Goal: Book appointment/travel/reservation

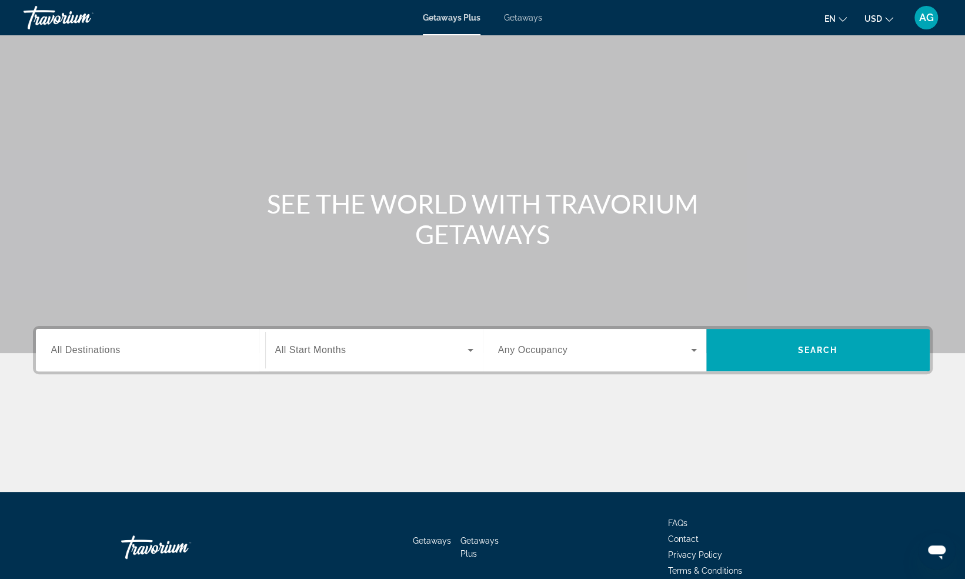
click at [89, 364] on div "Search widget" at bounding box center [150, 351] width 199 height 34
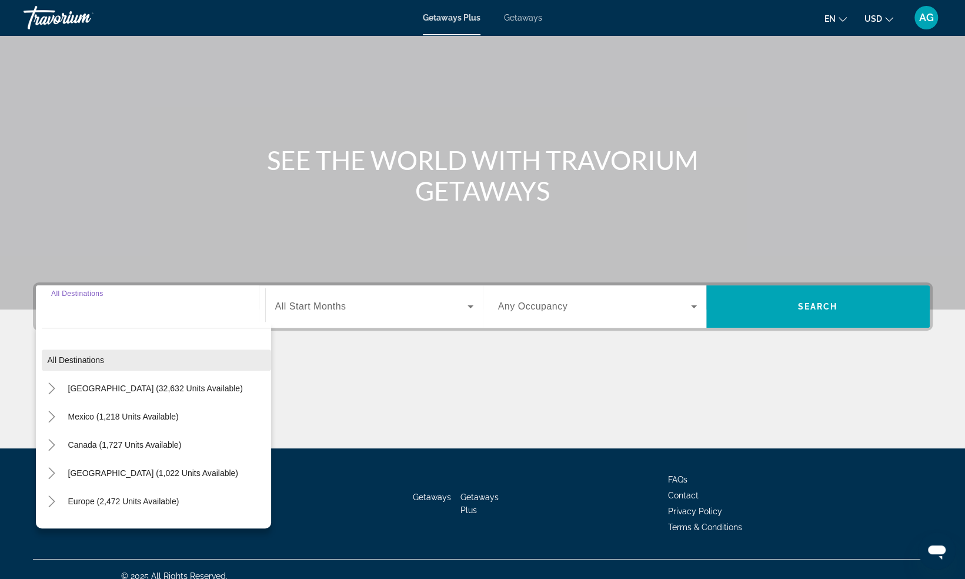
scroll to position [56, 0]
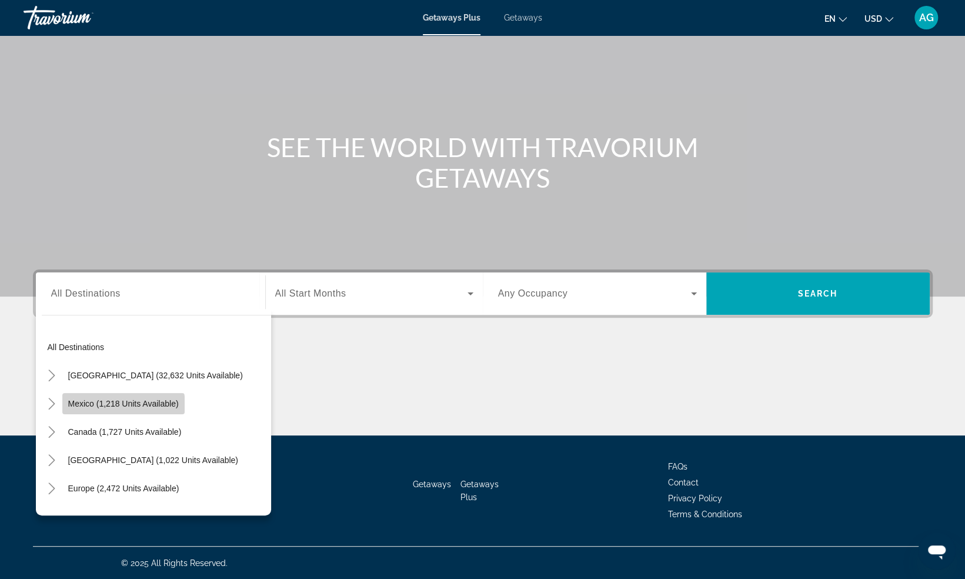
click at [104, 406] on span "Mexico (1,218 units available)" at bounding box center [123, 403] width 111 height 9
type input "**********"
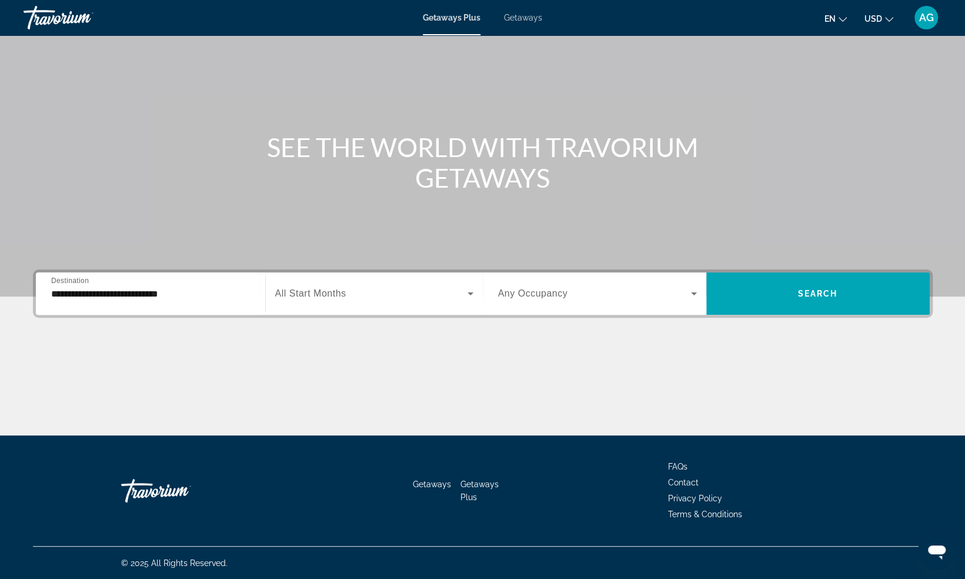
click at [384, 284] on div "Search widget" at bounding box center [374, 293] width 198 height 33
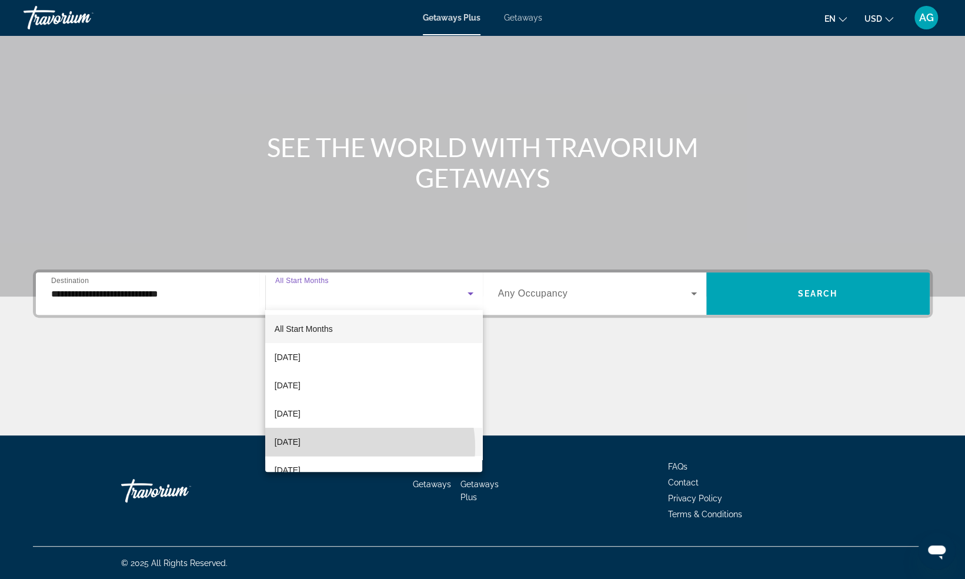
click at [351, 447] on mat-option "[DATE]" at bounding box center [374, 442] width 218 height 28
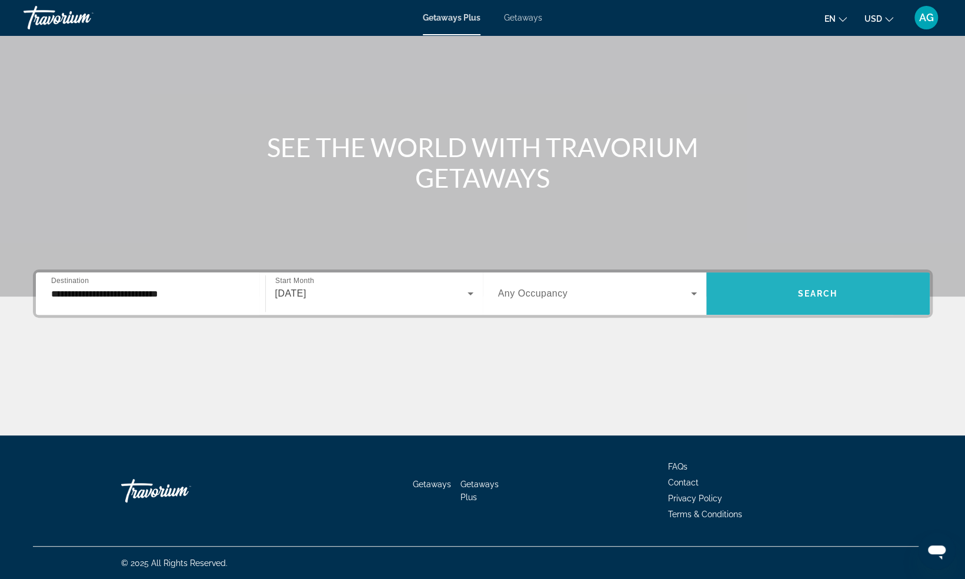
click at [764, 284] on span "Search widget" at bounding box center [819, 293] width 224 height 28
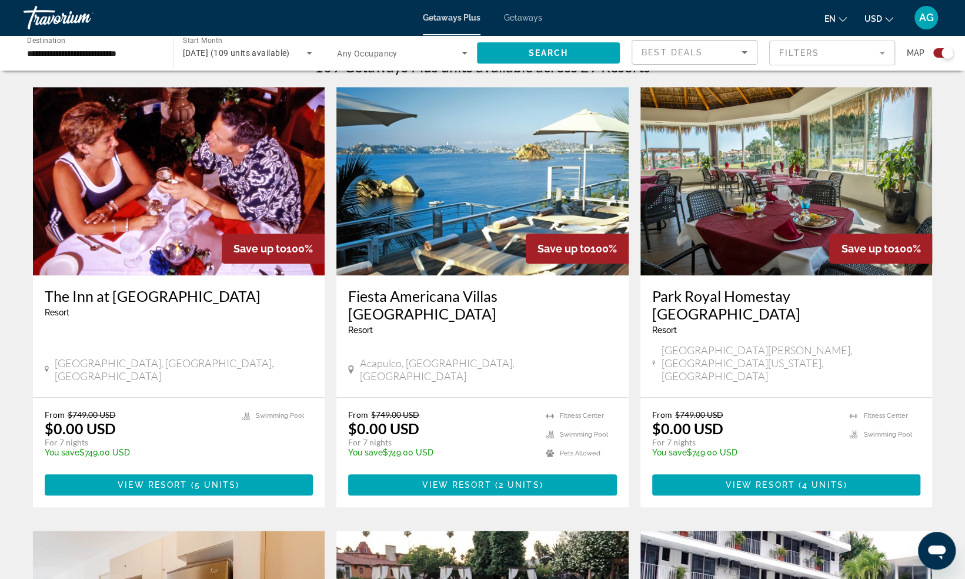
scroll to position [390, 0]
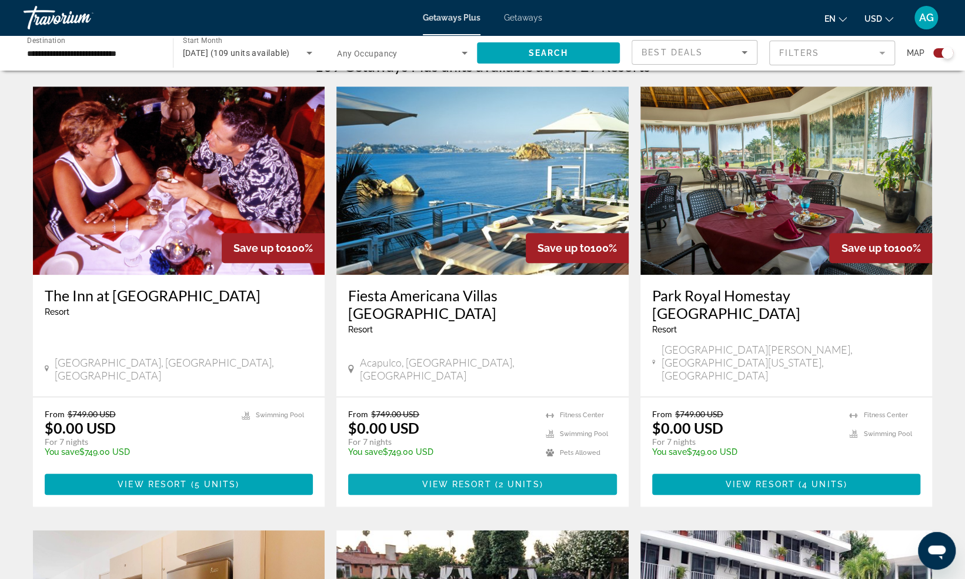
click at [509, 479] on span "2 units" at bounding box center [519, 483] width 41 height 9
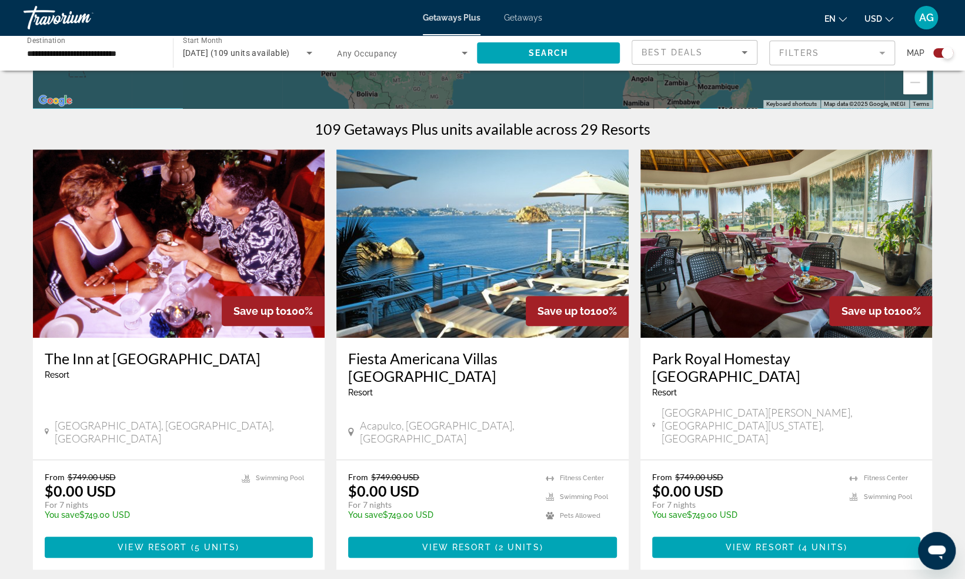
scroll to position [327, 0]
click at [216, 542] on span "5 units" at bounding box center [216, 546] width 42 height 9
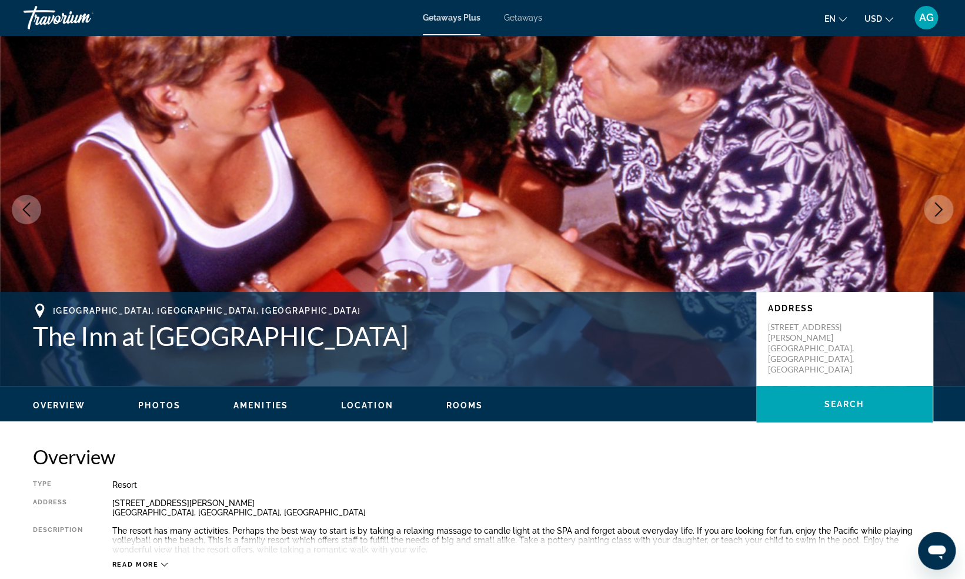
scroll to position [2, 0]
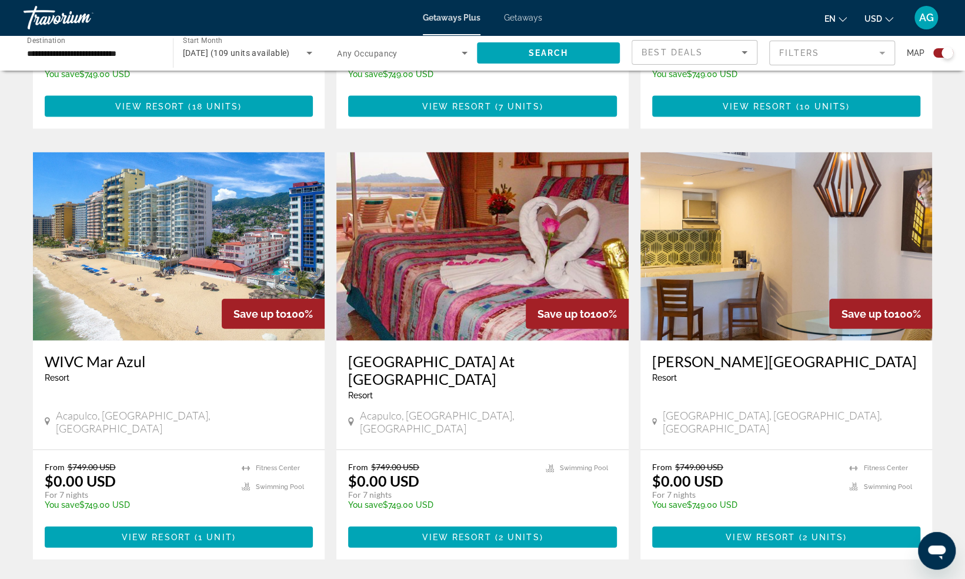
scroll to position [1632, 0]
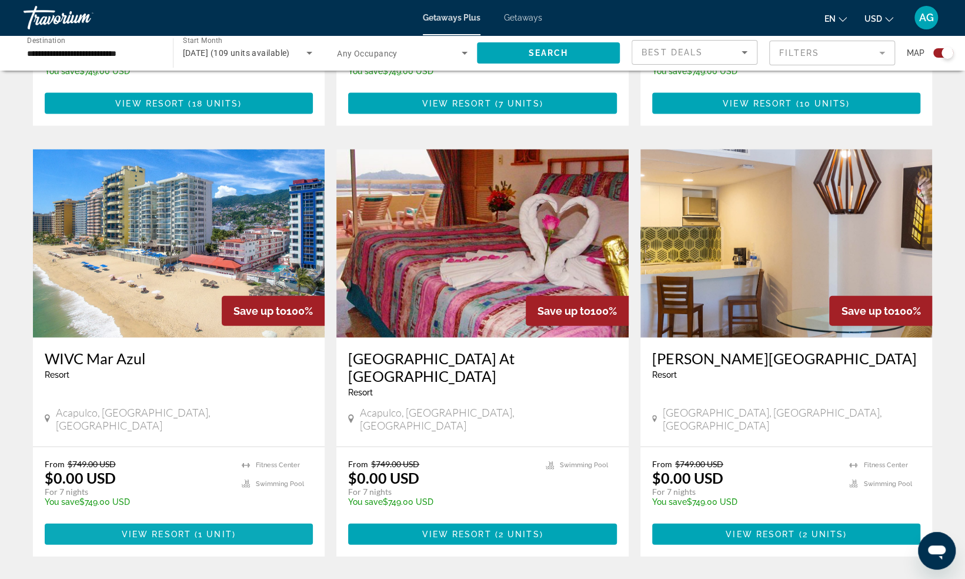
click at [226, 520] on span "Main content" at bounding box center [179, 534] width 269 height 28
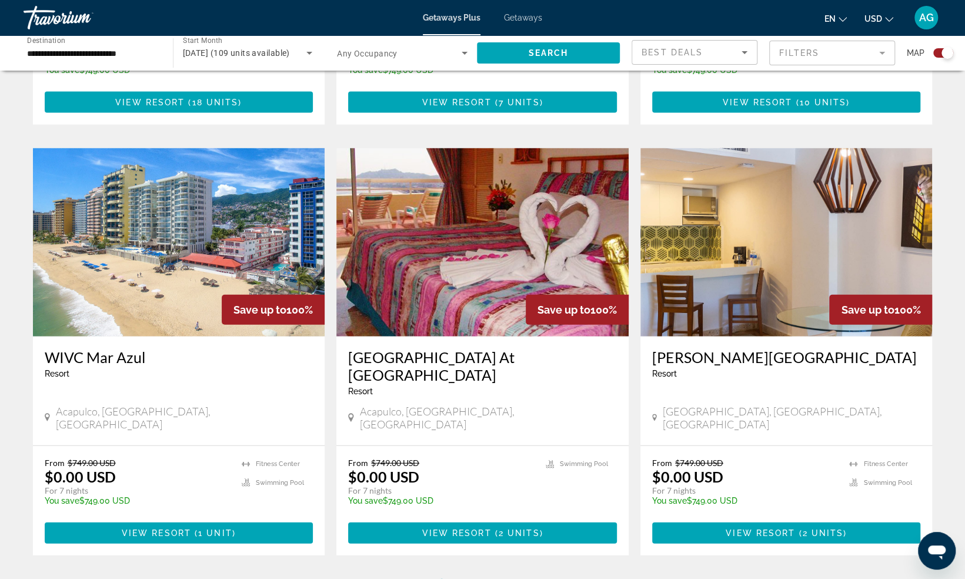
scroll to position [1705, 0]
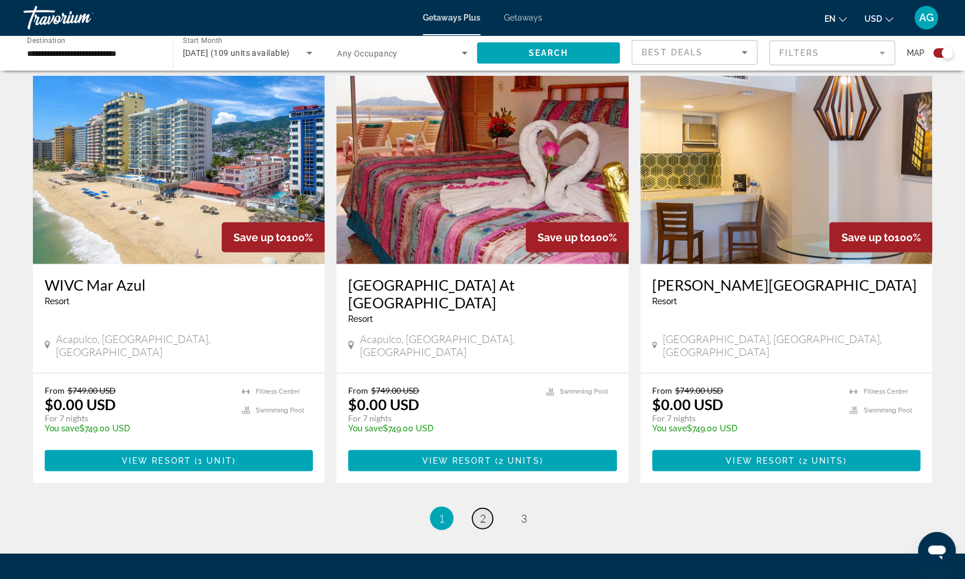
click at [489, 508] on link "page 2" at bounding box center [482, 518] width 21 height 21
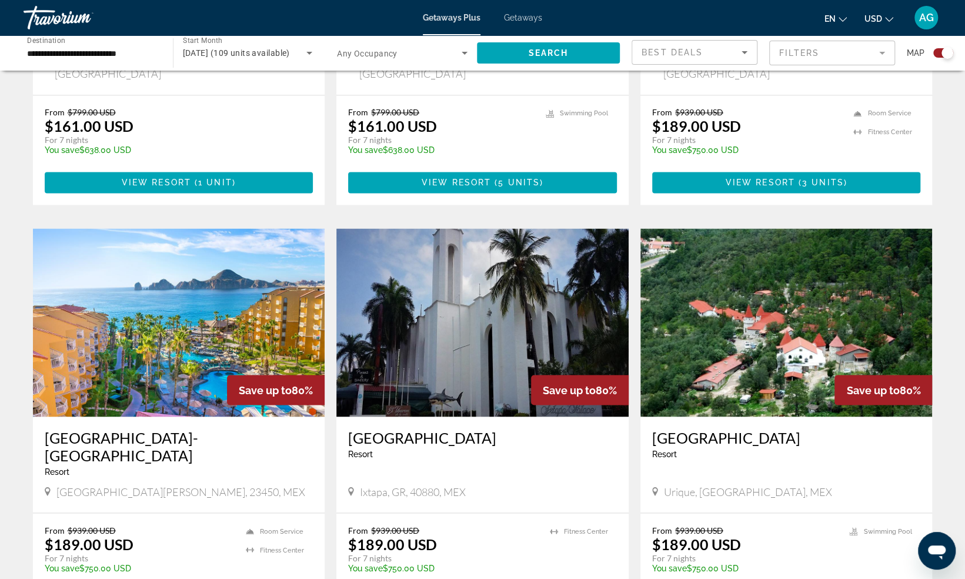
scroll to position [1091, 0]
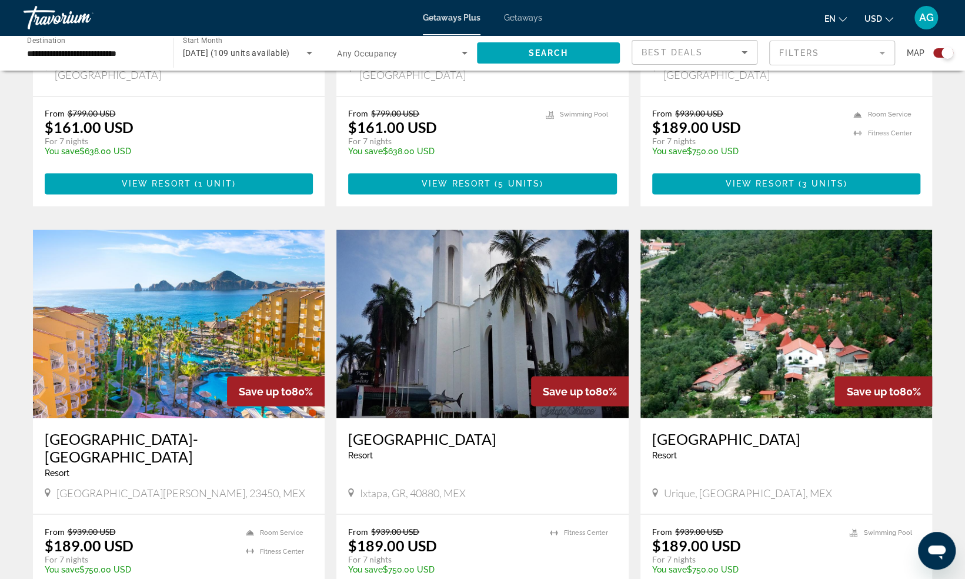
click at [136, 429] on h3 "[GEOGRAPHIC_DATA]-[GEOGRAPHIC_DATA]" at bounding box center [179, 446] width 269 height 35
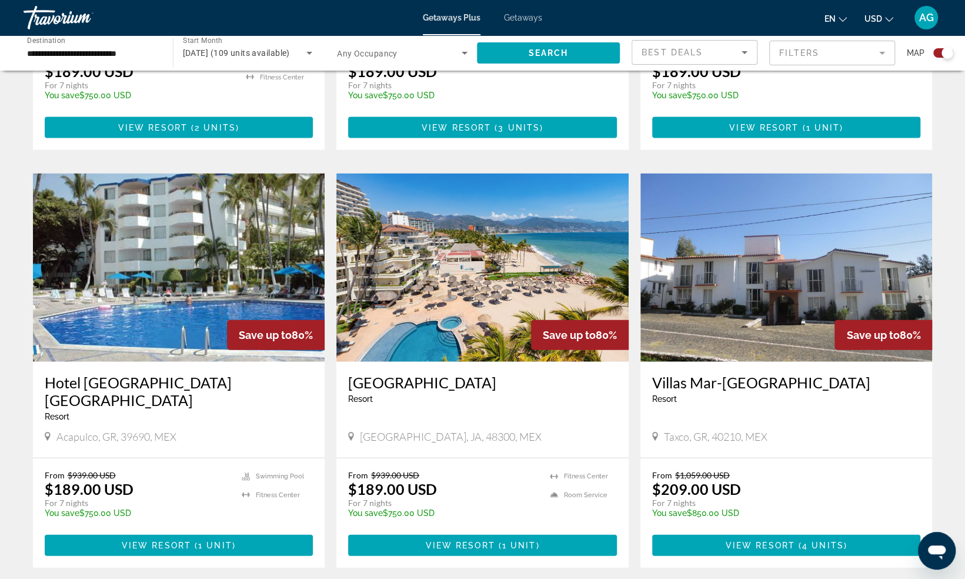
scroll to position [1564, 0]
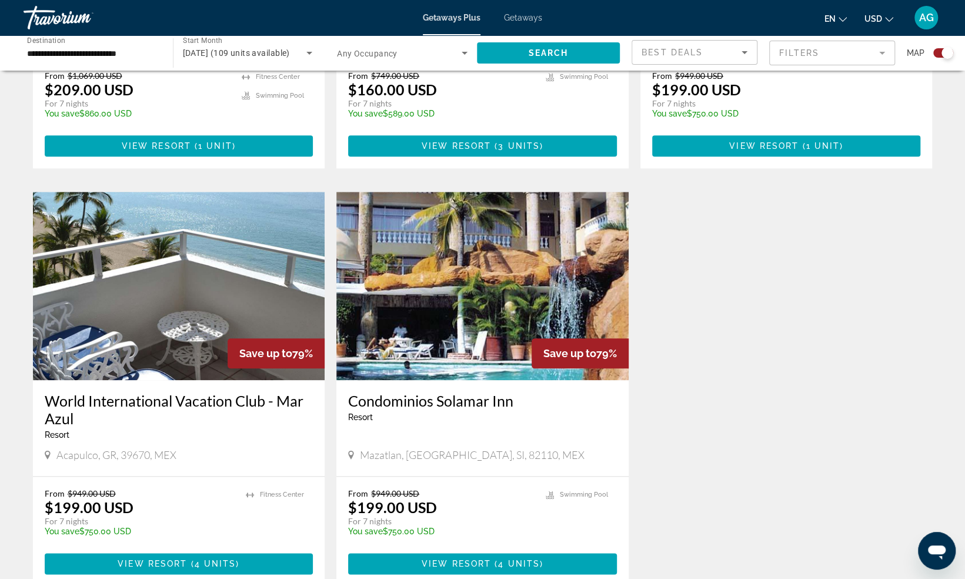
scroll to position [724, 0]
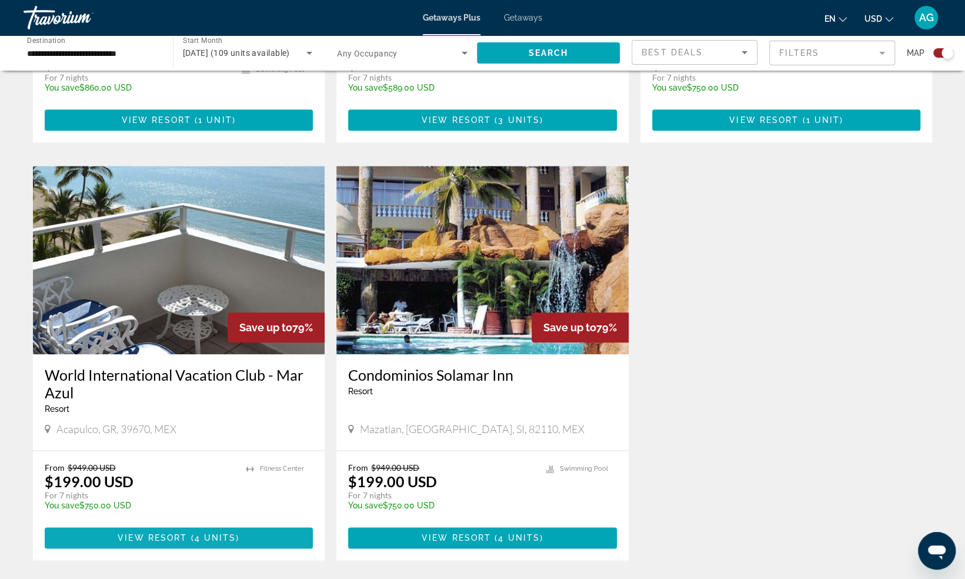
click at [192, 533] on span "( 4 units )" at bounding box center [213, 537] width 52 height 9
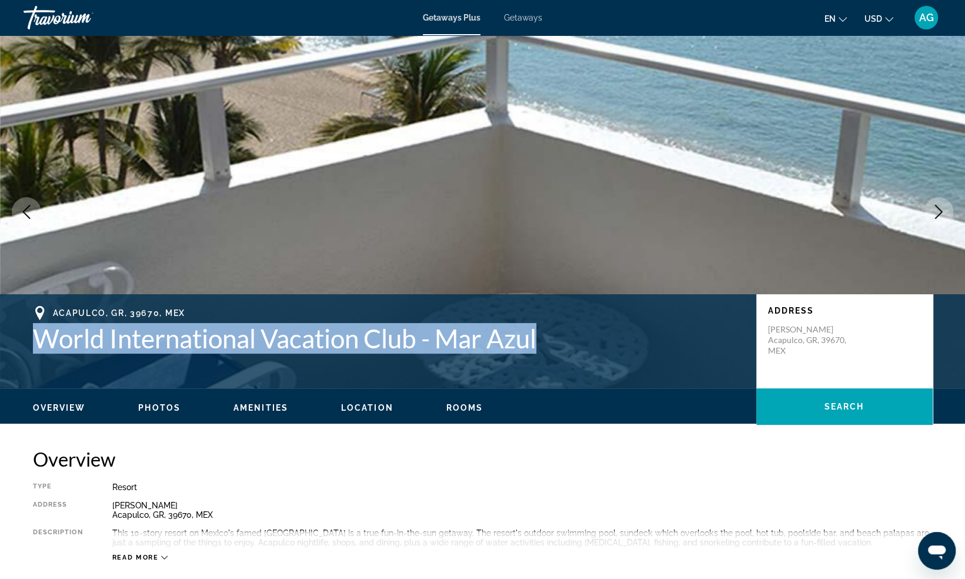
drag, startPoint x: 33, startPoint y: 339, endPoint x: 540, endPoint y: 340, distance: 507.1
click at [540, 340] on h1 "World International Vacation Club - Mar Azul" at bounding box center [389, 338] width 712 height 31
copy h1 "World International Vacation Club - Mar Azul"
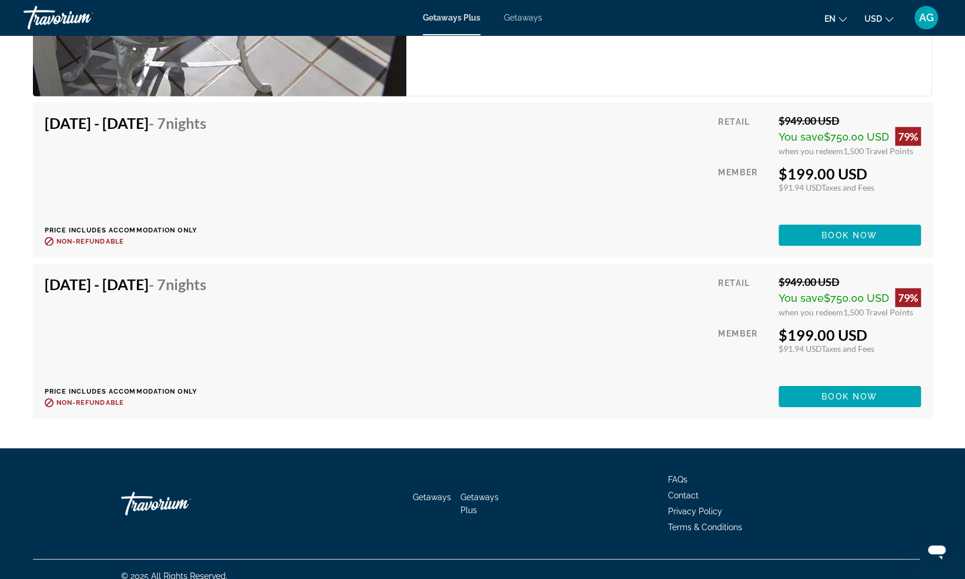
scroll to position [2204, 0]
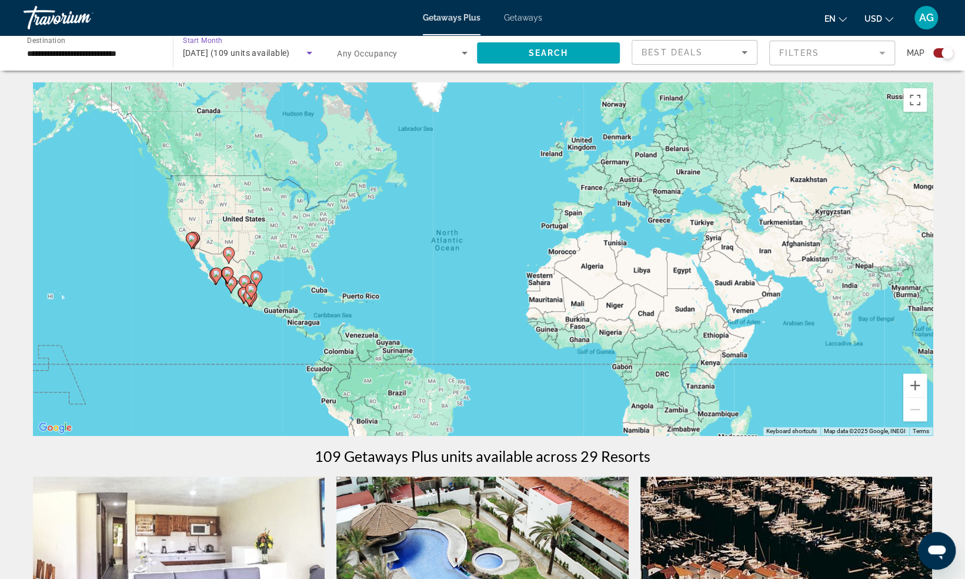
click at [252, 49] on span "[DATE] (109 units available)" at bounding box center [236, 52] width 107 height 9
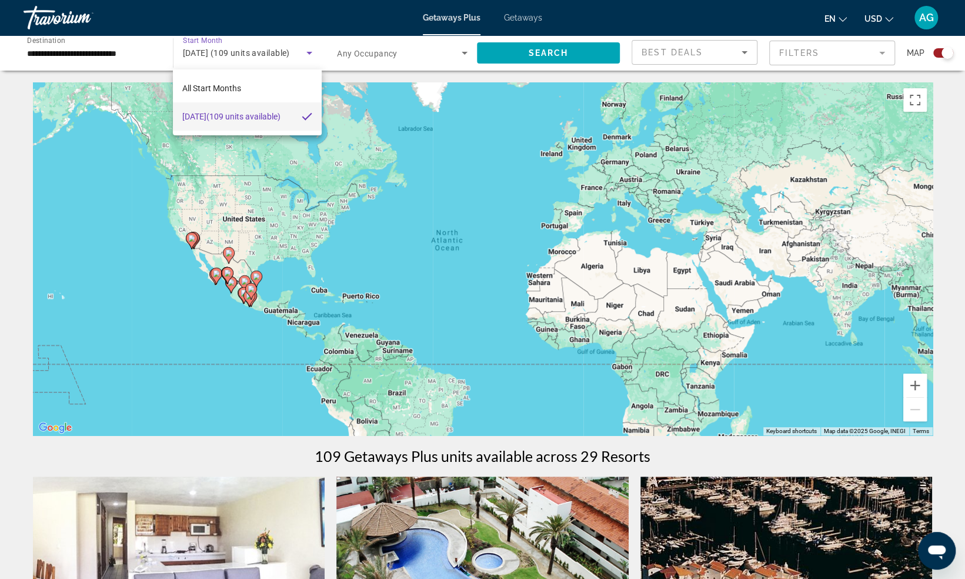
click at [297, 52] on div at bounding box center [482, 289] width 965 height 579
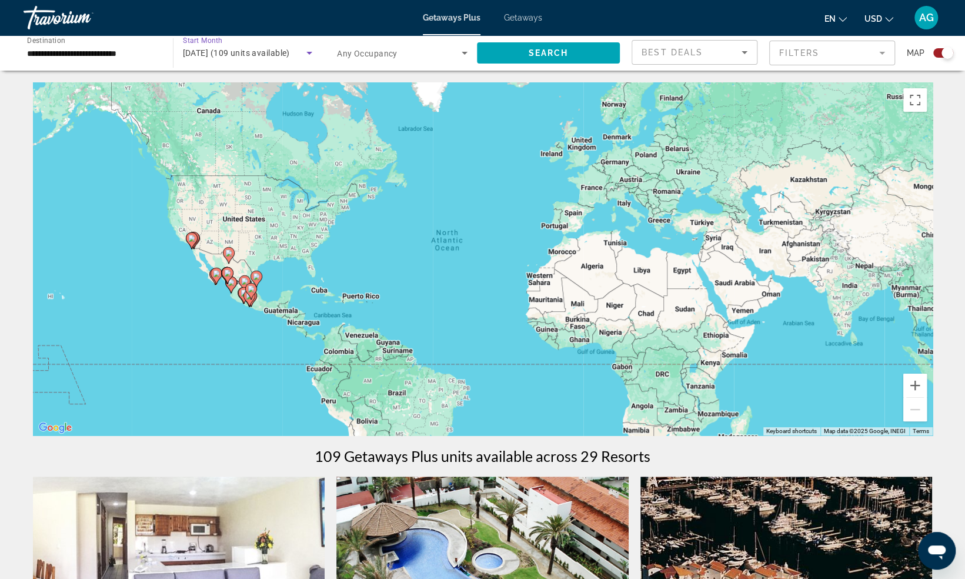
click at [290, 52] on span "[DATE] (109 units available)" at bounding box center [236, 52] width 107 height 9
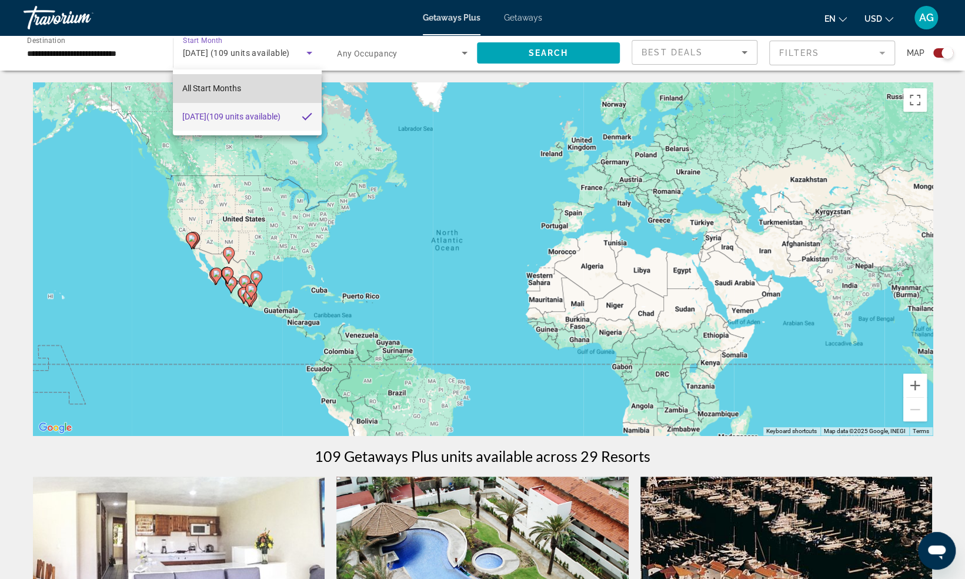
click at [214, 94] on span "All Start Months" at bounding box center [211, 88] width 59 height 14
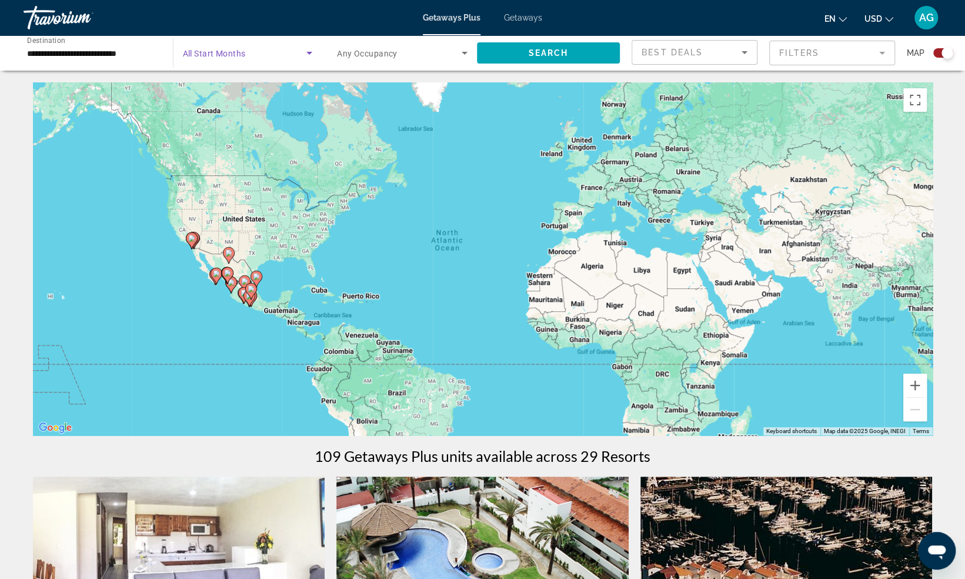
click at [292, 51] on span "Search widget" at bounding box center [245, 53] width 124 height 14
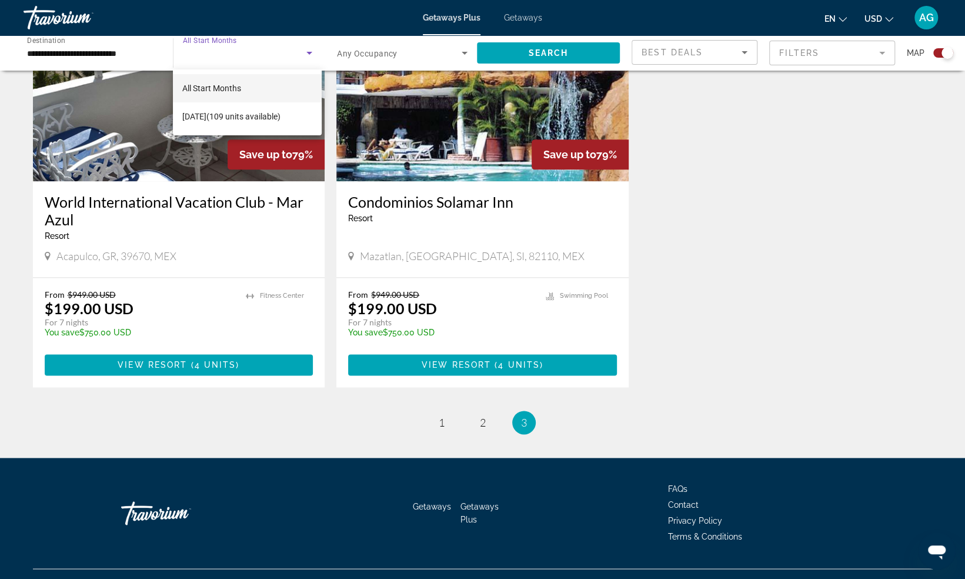
scroll to position [906, 0]
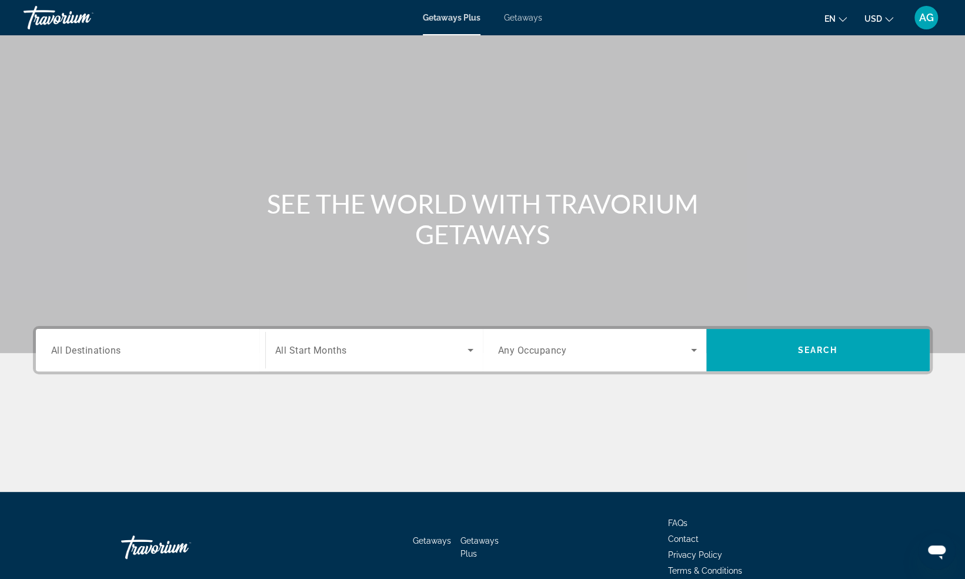
click at [304, 226] on h1 "SEE THE WORLD WITH TRAVORIUM GETAWAYS" at bounding box center [482, 218] width 441 height 61
click at [299, 226] on h1 "SEE THE WORLD WITH TRAVORIUM GETAWAYS" at bounding box center [482, 218] width 441 height 61
click at [302, 245] on h1 "SEE THE WORLD WITH TRAVORIUM GETAWAYS" at bounding box center [482, 218] width 441 height 61
